Goal: Participate in discussion: Engage in conversation with other users on a specific topic

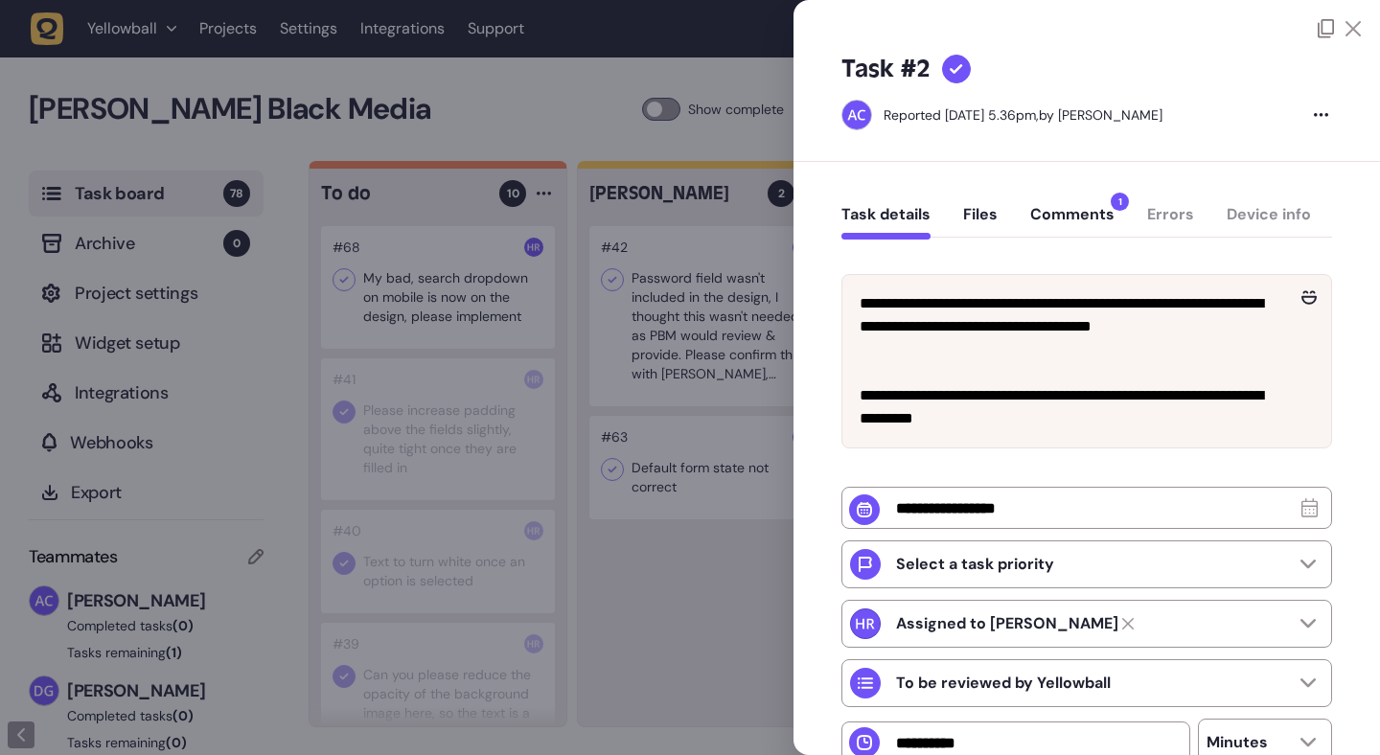
click at [1094, 215] on button "Comments 1" at bounding box center [1072, 222] width 84 height 34
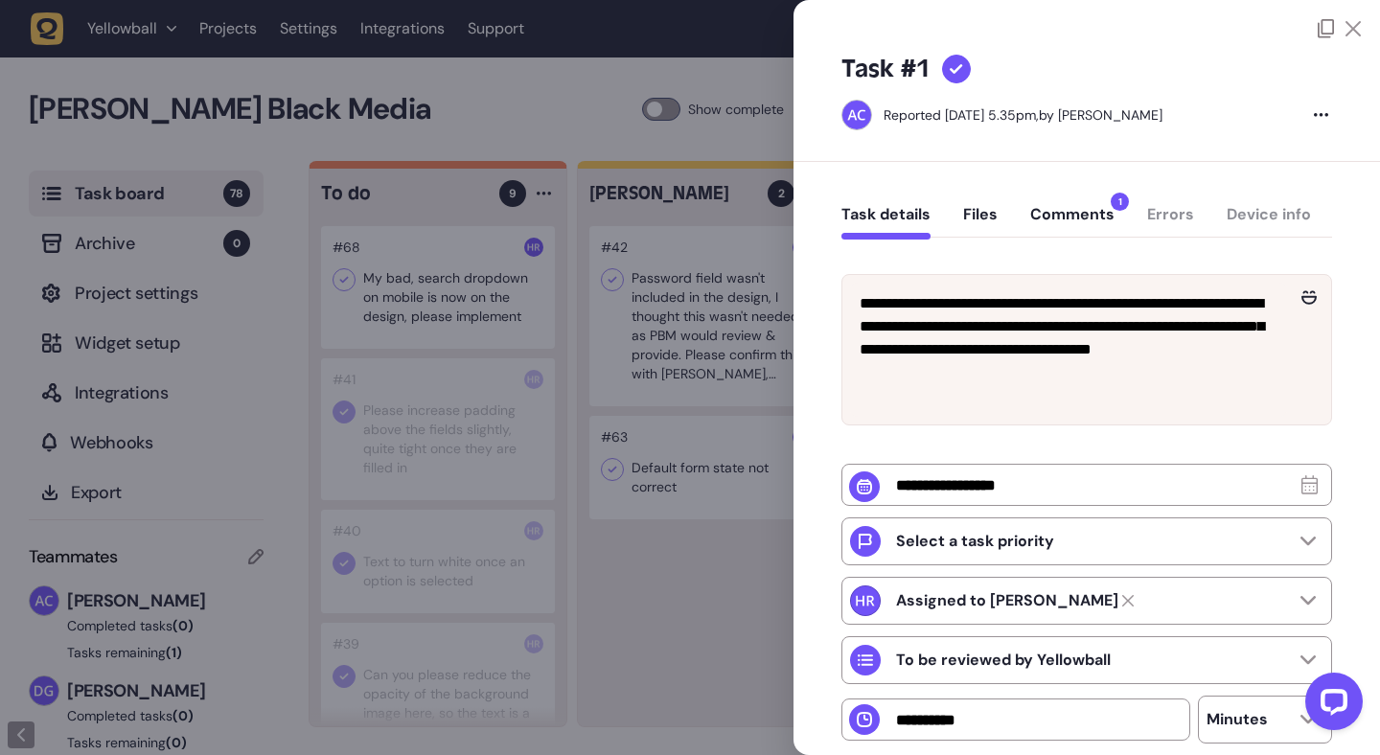
click at [1102, 216] on button "Comments 1" at bounding box center [1072, 222] width 84 height 34
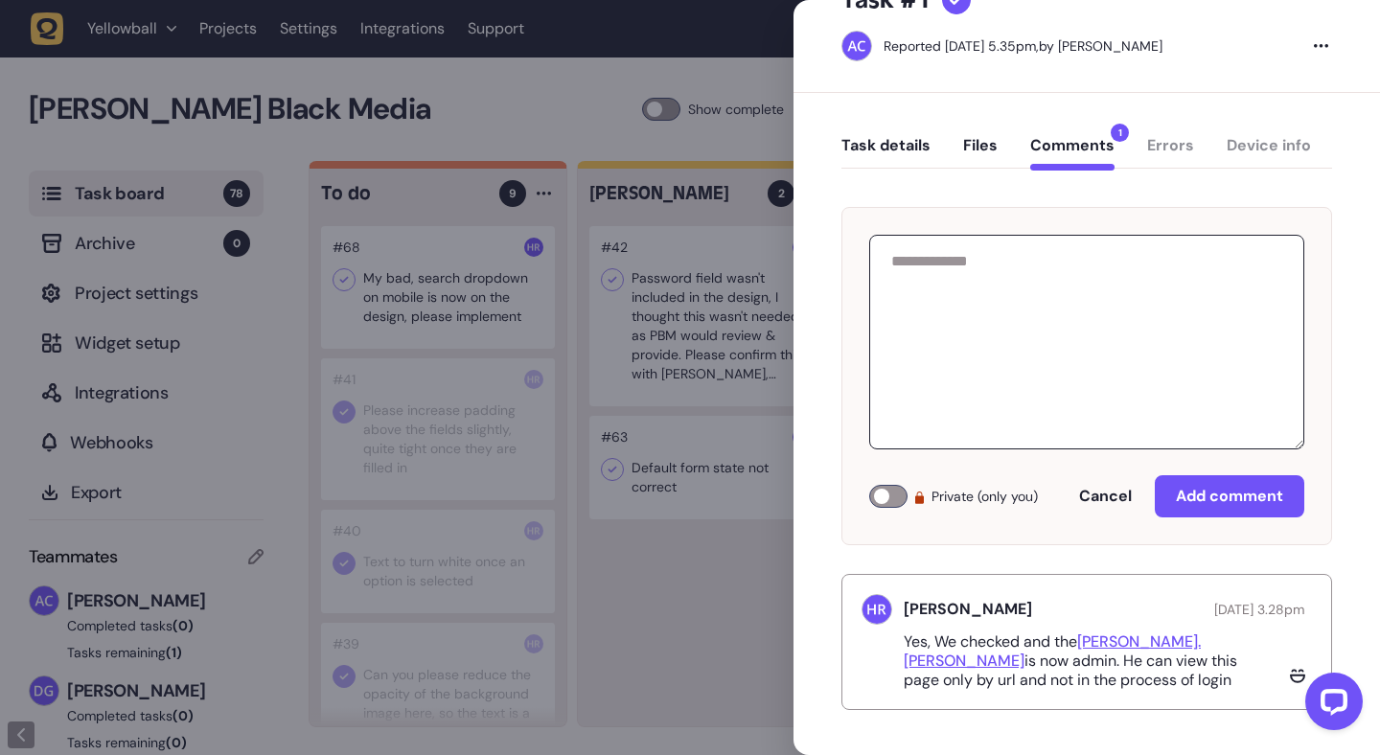
scroll to position [71, 0]
click at [911, 142] on button "Task details" at bounding box center [885, 151] width 89 height 34
